Goal: Transaction & Acquisition: Purchase product/service

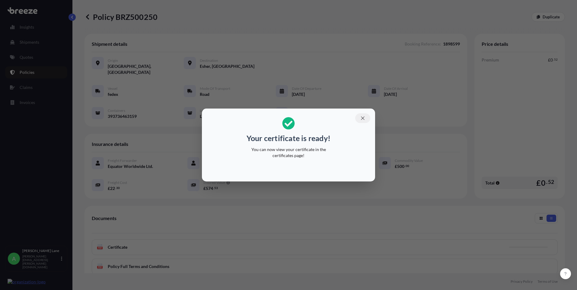
click at [361, 119] on icon "button" at bounding box center [362, 118] width 5 height 5
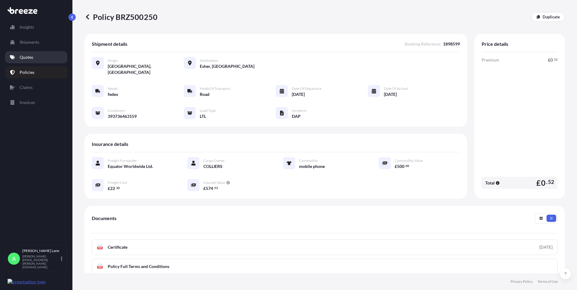
click at [34, 59] on link "Quotes" at bounding box center [36, 57] width 62 height 12
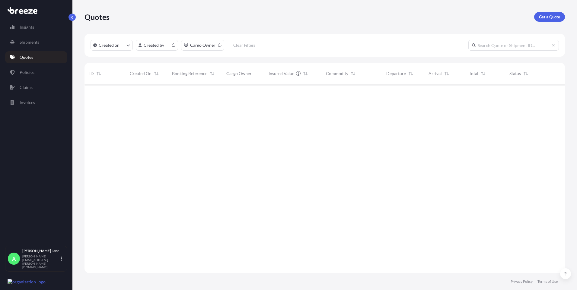
scroll to position [188, 476]
click at [559, 16] on p "Get a Quote" at bounding box center [549, 17] width 21 height 6
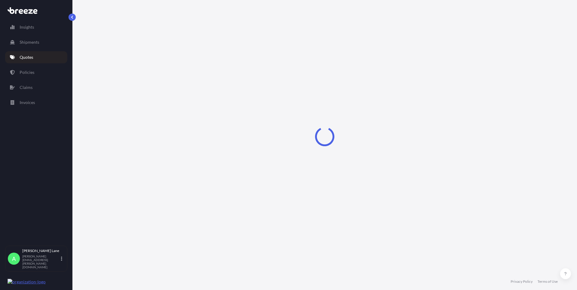
select select "Road"
select select "1"
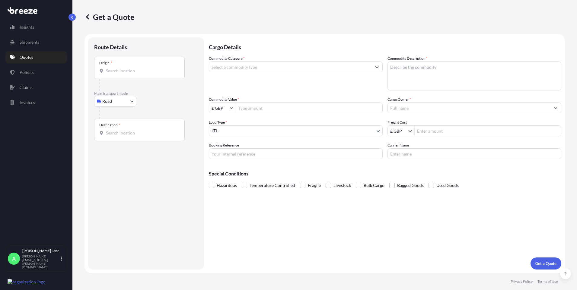
click at [117, 105] on body "Insights Shipments Quotes Policies Claims Invoices A [PERSON_NAME] [PERSON_NAME…" at bounding box center [288, 145] width 577 height 290
click at [114, 127] on div "Air" at bounding box center [115, 128] width 37 height 11
select select "Air"
click at [130, 78] on div "Place of loading" at bounding box center [139, 70] width 91 height 22
click at [130, 76] on input "Place of loading" at bounding box center [141, 73] width 71 height 6
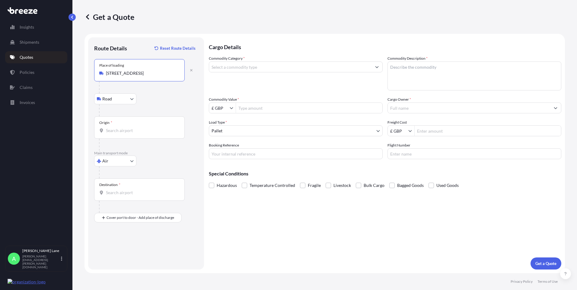
type input "[STREET_ADDRESS]"
click at [129, 131] on input "Origin *" at bounding box center [141, 131] width 71 height 6
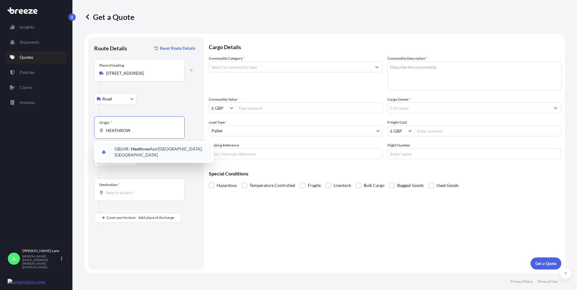
click at [129, 152] on span "GBLHR - Heathrow Apt/[GEOGRAPHIC_DATA], [GEOGRAPHIC_DATA]" at bounding box center [162, 152] width 94 height 12
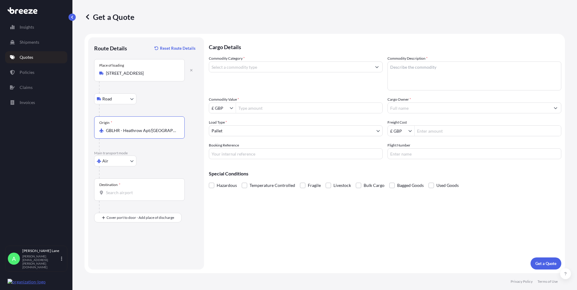
type input "GBLHR - Heathrow Apt/[GEOGRAPHIC_DATA], [GEOGRAPHIC_DATA]"
click at [124, 189] on div "Destination *" at bounding box center [139, 190] width 91 height 22
click at [124, 190] on input "Destination *" at bounding box center [141, 193] width 71 height 6
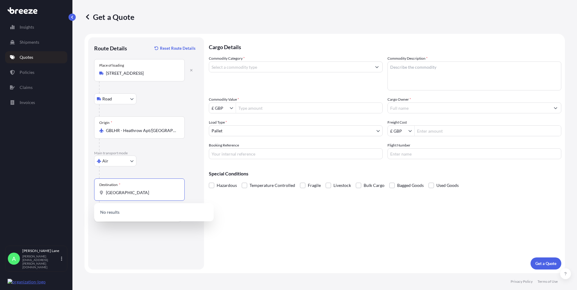
drag, startPoint x: 106, startPoint y: 197, endPoint x: 92, endPoint y: 197, distance: 14.2
click at [92, 197] on div "Route Details Reset Route Details Place of loading Enfield EN3 [GEOGRAPHIC_DATA…" at bounding box center [146, 153] width 116 height 232
click at [120, 210] on div "USPPM - [GEOGRAPHIC_DATA] , [GEOGRAPHIC_DATA]" at bounding box center [154, 214] width 115 height 17
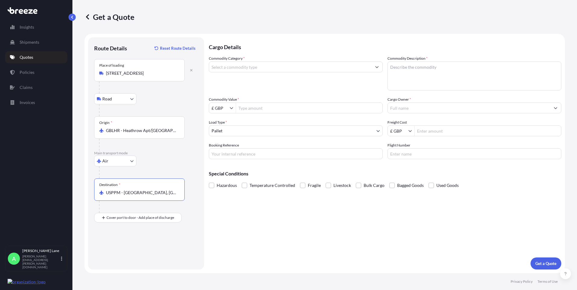
type input "USPPM - [GEOGRAPHIC_DATA], [GEOGRAPHIC_DATA]"
click at [132, 239] on div "Place of Discharge" at bounding box center [139, 247] width 91 height 22
click at [132, 247] on input "Place of Discharge" at bounding box center [141, 250] width 71 height 6
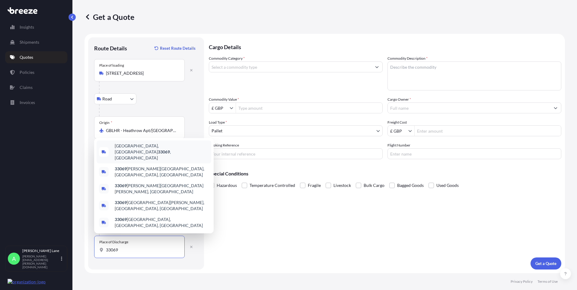
click at [148, 164] on div "[GEOGRAPHIC_DATA] , [GEOGRAPHIC_DATA]" at bounding box center [154, 152] width 115 height 23
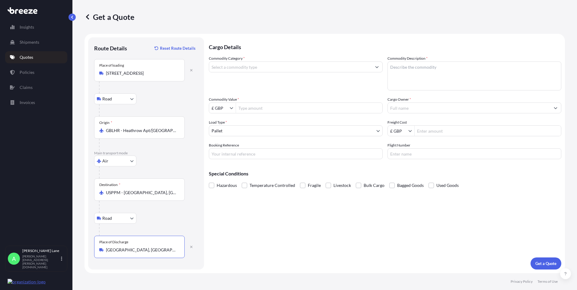
type input "[GEOGRAPHIC_DATA], [GEOGRAPHIC_DATA]"
click at [279, 67] on input "Commodity Category *" at bounding box center [290, 67] width 162 height 11
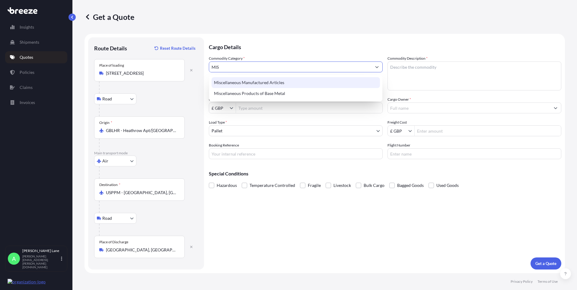
click at [278, 84] on div "Miscellaneous Manufactured Articles" at bounding box center [296, 82] width 168 height 11
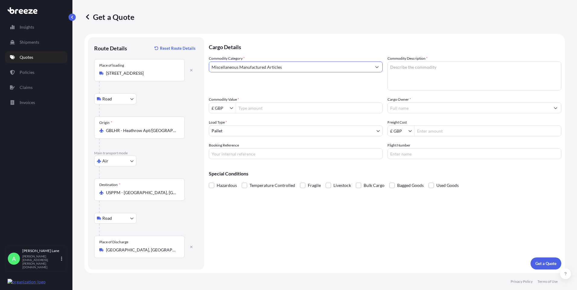
type input "Miscellaneous Manufactured Articles"
click at [273, 107] on input "Commodity Value *" at bounding box center [309, 108] width 146 height 11
type input "1,452.43"
click at [245, 133] on body "1,452.43 Insights Shipments Quotes Policies Claims Invoices A [PERSON_NAME] [PE…" at bounding box center [288, 145] width 577 height 290
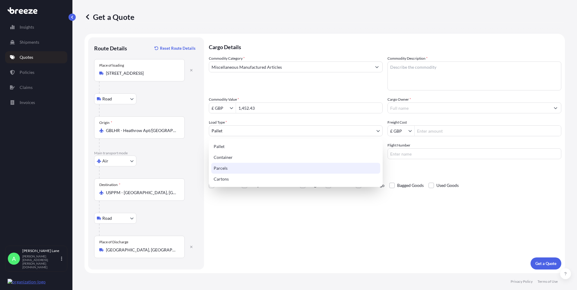
click at [232, 168] on div "Parcels" at bounding box center [295, 168] width 169 height 11
select select "3"
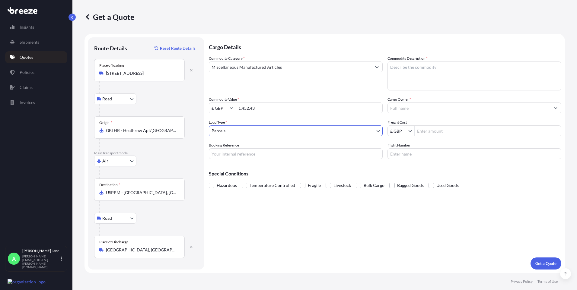
click at [238, 156] on input "Booking Reference" at bounding box center [296, 154] width 174 height 11
paste input "1898661"
type input "1898661"
click at [428, 84] on textarea "Commodity Description *" at bounding box center [475, 76] width 174 height 29
type textarea "GO KART PARTS"
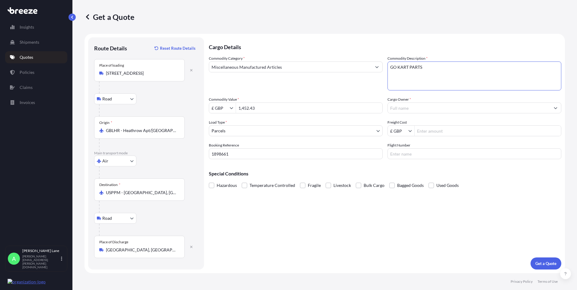
click at [430, 105] on input "Cargo Owner *" at bounding box center [469, 108] width 162 height 11
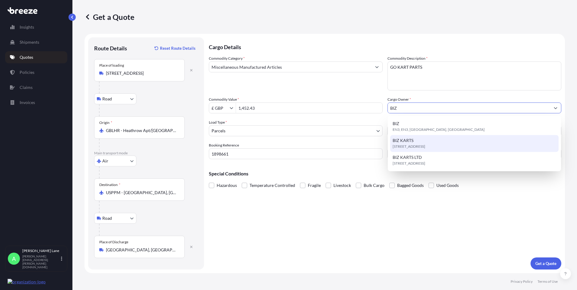
click at [421, 146] on span "[STREET_ADDRESS]" at bounding box center [409, 147] width 33 height 6
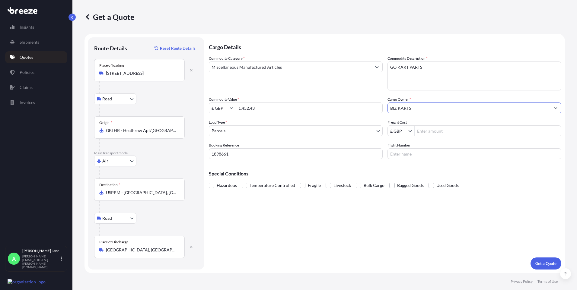
type input "BIZ KARTS"
click at [433, 132] on input "Freight Cost" at bounding box center [488, 131] width 146 height 11
type input "238.31"
click at [403, 154] on input "Flight Number" at bounding box center [475, 154] width 174 height 11
type input "UPS"
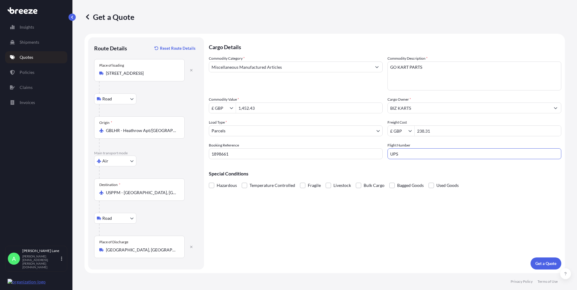
click at [340, 248] on div "Cargo Details Commodity Category * Miscellaneous Manufactured Articles Commodit…" at bounding box center [385, 153] width 353 height 232
click at [546, 263] on p "Get a Quote" at bounding box center [546, 264] width 21 height 6
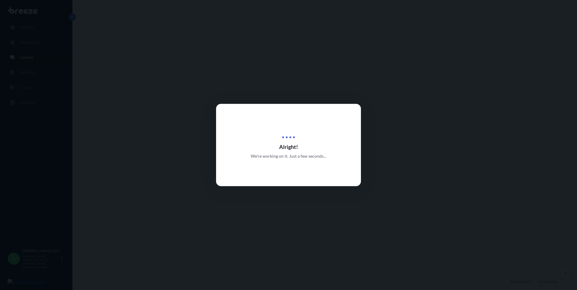
select select "Road"
select select "Air"
select select "Road"
select select "3"
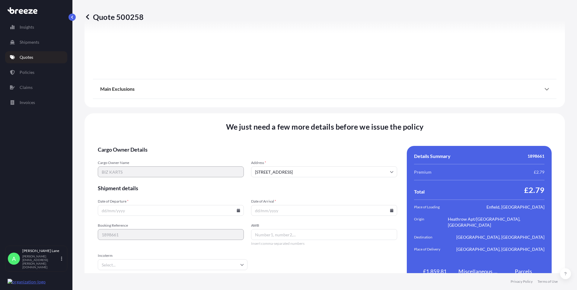
scroll to position [787, 0]
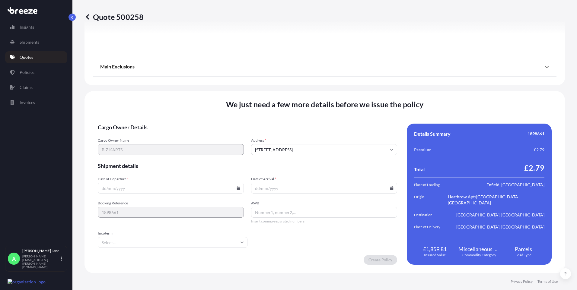
click at [238, 189] on icon at bounding box center [238, 189] width 3 height 4
click at [142, 158] on button "30" at bounding box center [142, 158] width 10 height 10
type input "[DATE]"
click at [126, 245] on input "Incoterm" at bounding box center [173, 242] width 150 height 11
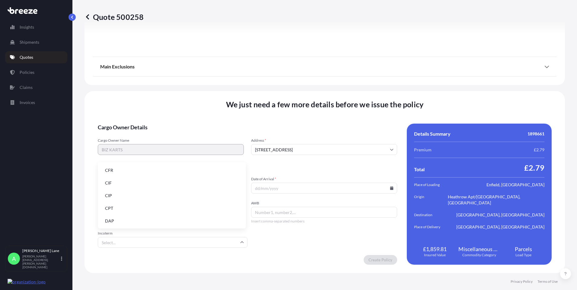
drag, startPoint x: 124, startPoint y: 224, endPoint x: 284, endPoint y: 215, distance: 159.6
click at [125, 223] on li "DAP" at bounding box center [171, 221] width 143 height 11
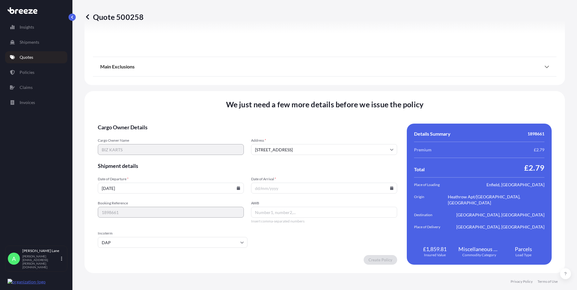
paste input "1ZW074F30434997783"
type input "1ZW074F30434997783"
click at [390, 188] on icon at bounding box center [392, 189] width 4 height 4
click at [363, 86] on icon at bounding box center [364, 86] width 2 height 3
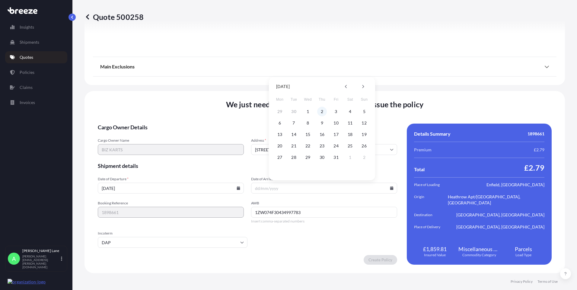
click at [321, 112] on button "2" at bounding box center [322, 112] width 10 height 10
type input "[DATE]"
